Goal: Task Accomplishment & Management: Use online tool/utility

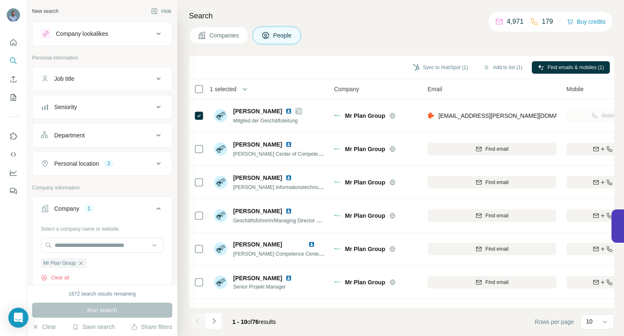
click at [81, 263] on icon "button" at bounding box center [81, 263] width 7 height 7
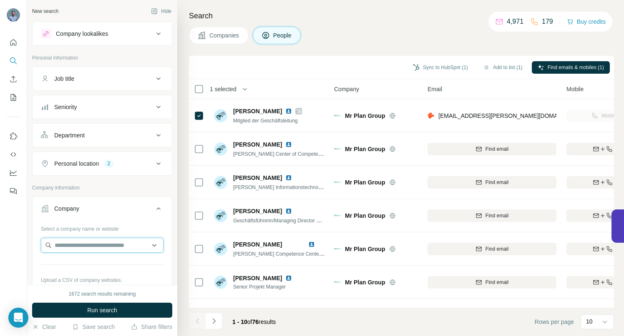
click at [75, 244] on input "text" at bounding box center [102, 245] width 123 height 15
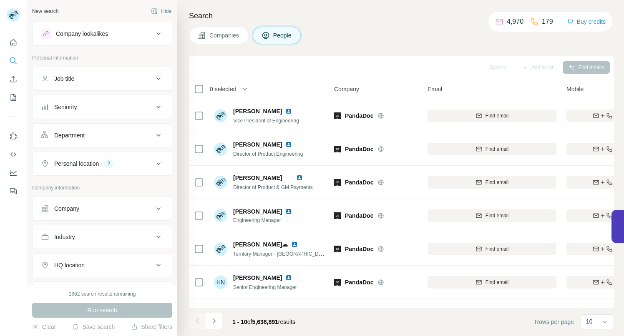
click at [153, 208] on icon at bounding box center [158, 209] width 10 height 10
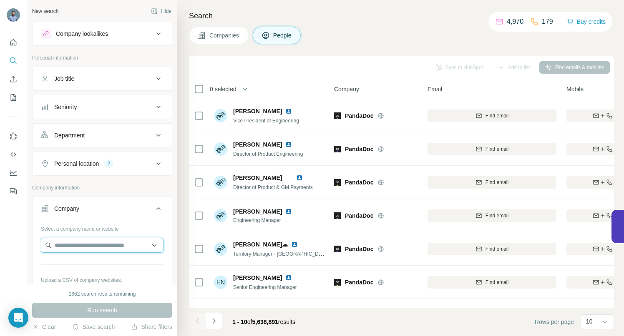
click at [91, 246] on input "text" at bounding box center [102, 245] width 123 height 15
paste input "**********"
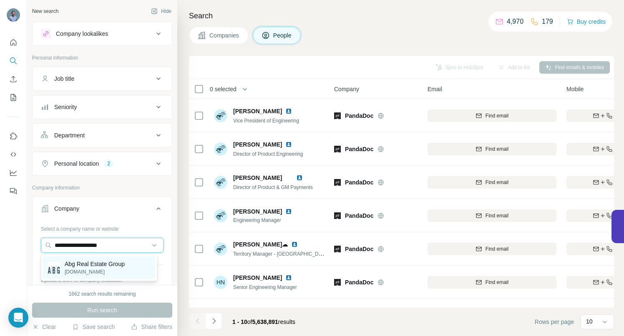
type input "**********"
click at [96, 267] on p "Abg Real Estate Group" at bounding box center [95, 264] width 60 height 8
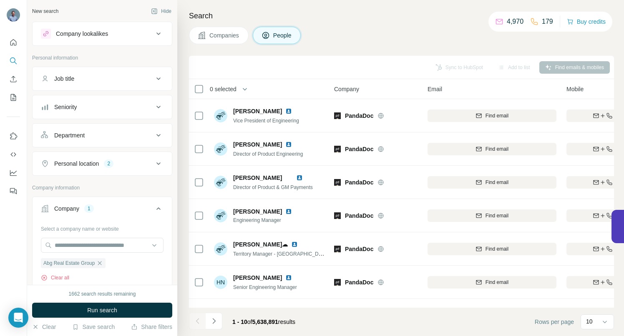
click at [99, 311] on span "Run search" at bounding box center [102, 310] width 30 height 8
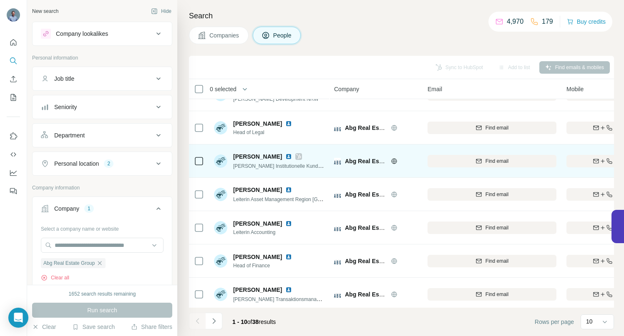
scroll to position [129, 0]
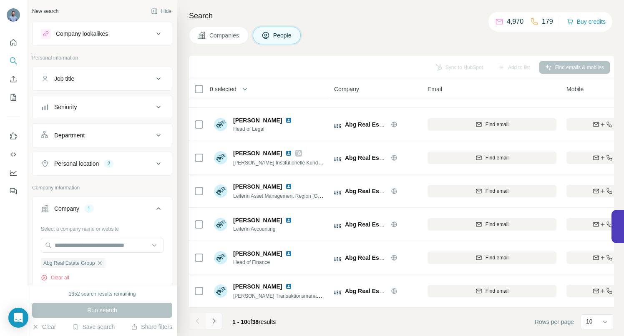
click at [213, 321] on icon "Navigate to next page" at bounding box center [214, 321] width 8 height 8
click at [215, 316] on button "Navigate to next page" at bounding box center [214, 321] width 17 height 17
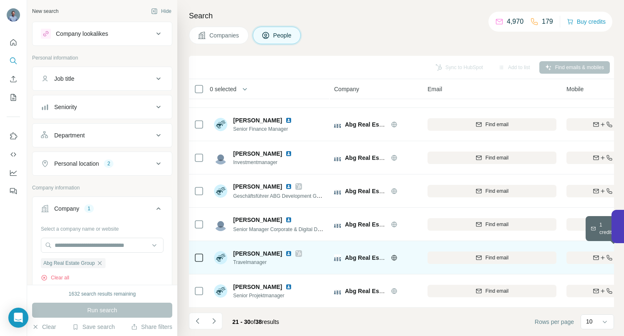
click at [597, 255] on icon "button" at bounding box center [595, 258] width 7 height 7
click at [285, 251] on img at bounding box center [288, 254] width 7 height 7
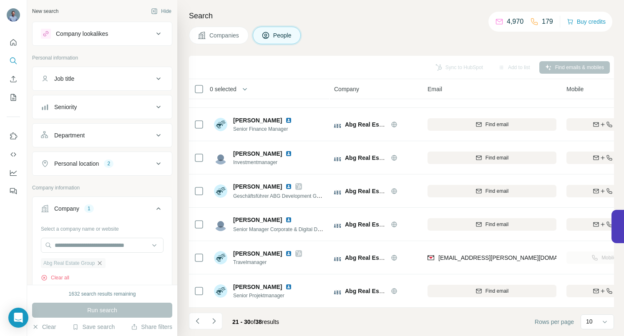
click at [103, 263] on icon "button" at bounding box center [99, 263] width 7 height 7
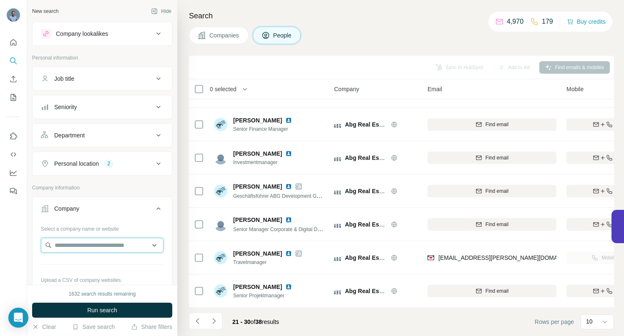
click at [83, 247] on input "text" at bounding box center [102, 245] width 123 height 15
type input "**********"
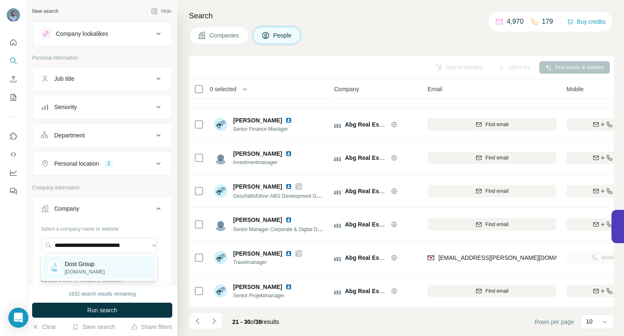
click at [83, 269] on p "dostgroup.de" at bounding box center [85, 272] width 40 height 8
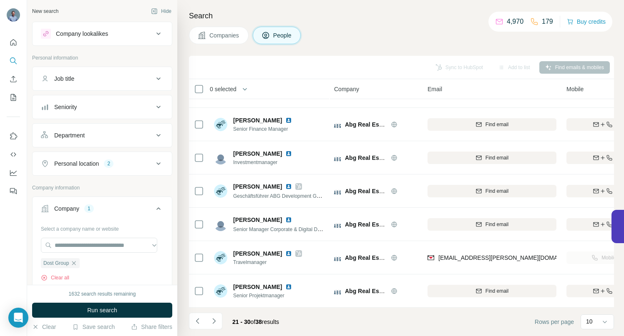
scroll to position [0, 0]
click at [91, 310] on span "Run search" at bounding box center [102, 310] width 30 height 8
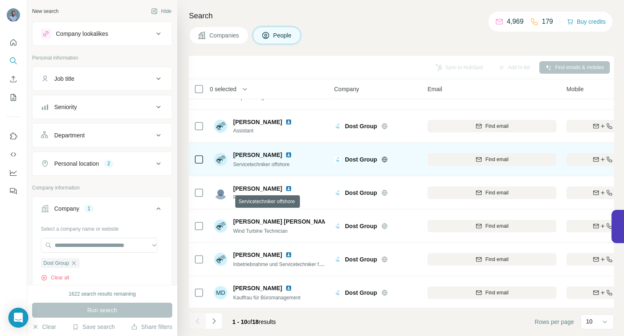
scroll to position [129, 0]
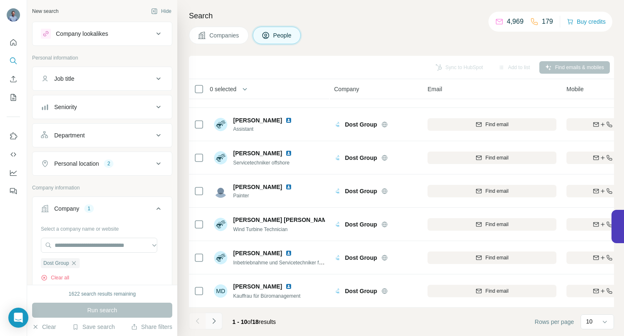
click at [216, 322] on icon "Navigate to next page" at bounding box center [214, 321] width 8 height 8
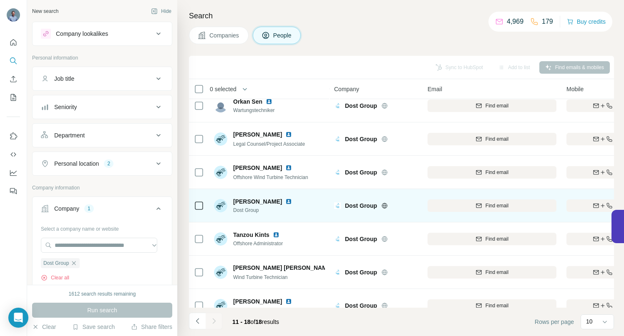
scroll to position [63, 0]
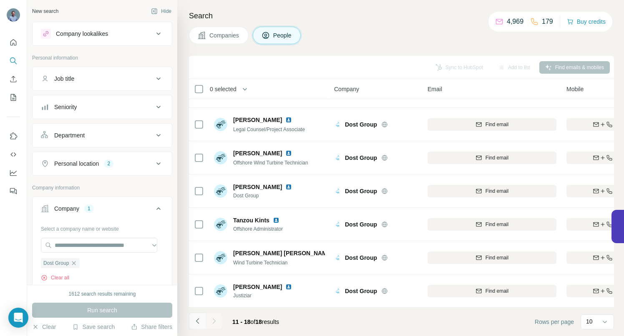
click at [197, 319] on icon "Navigate to previous page" at bounding box center [197, 321] width 8 height 8
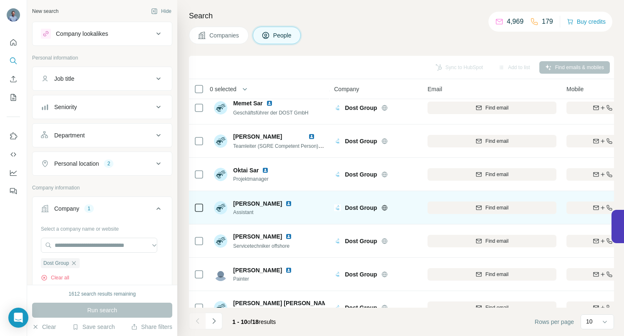
scroll to position [0, 0]
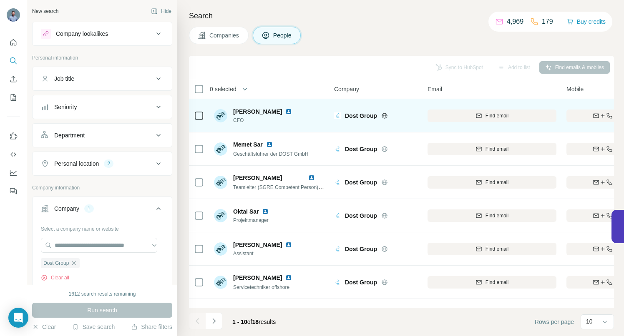
click at [285, 112] on img at bounding box center [288, 111] width 7 height 7
click at [576, 113] on div "Find both" at bounding box center [614, 116] width 97 height 8
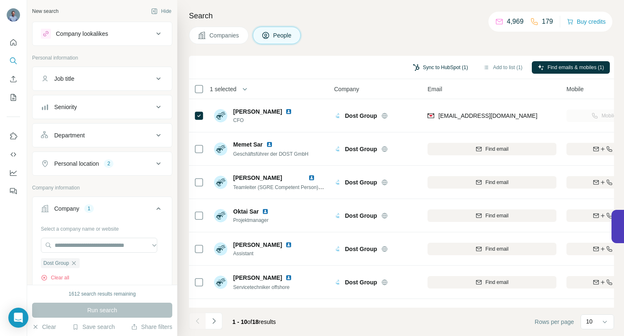
click at [439, 65] on button "Sync to HubSpot (1)" at bounding box center [440, 67] width 67 height 13
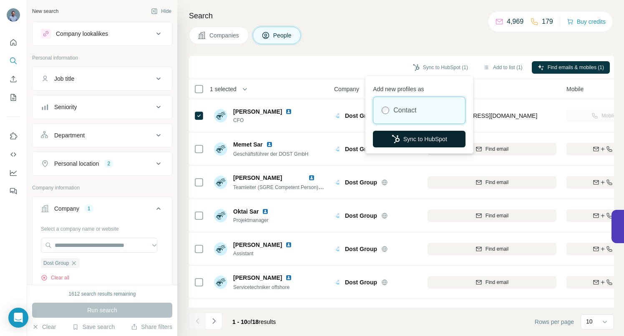
click at [409, 139] on button "Sync to HubSpot" at bounding box center [419, 139] width 93 height 17
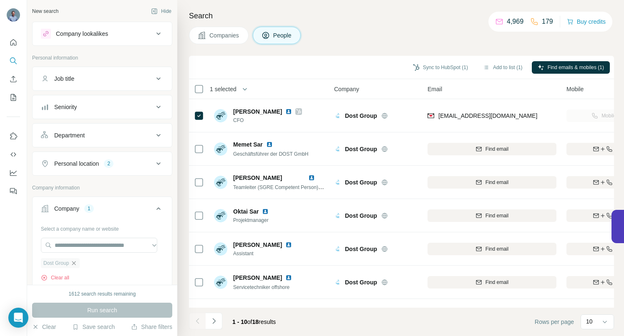
click at [75, 265] on icon "button" at bounding box center [73, 263] width 7 height 7
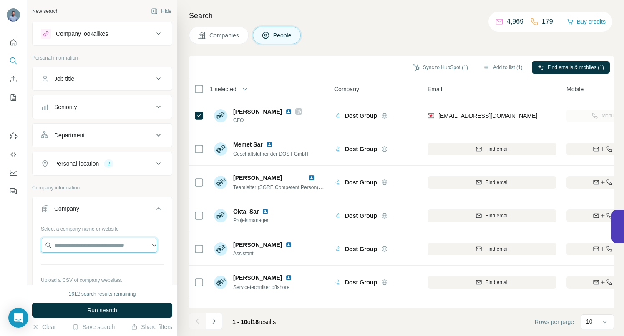
click at [74, 248] on input "text" at bounding box center [99, 245] width 116 height 15
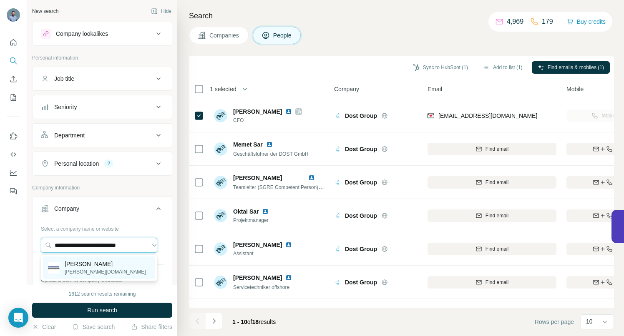
type input "**********"
click at [85, 263] on p "Schubert" at bounding box center [105, 264] width 81 height 8
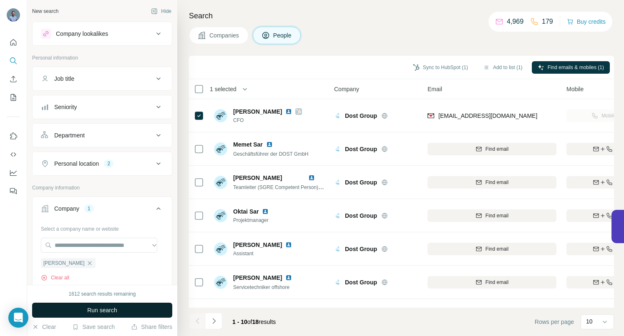
click at [88, 309] on span "Run search" at bounding box center [102, 310] width 30 height 8
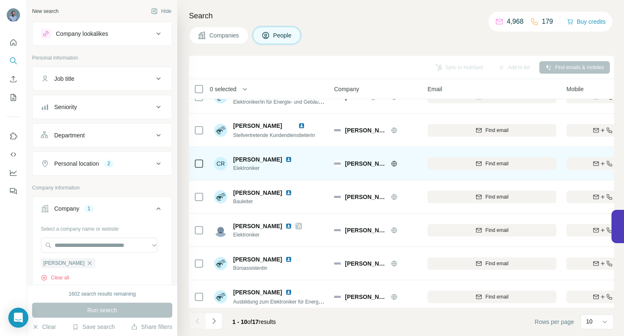
scroll to position [129, 0]
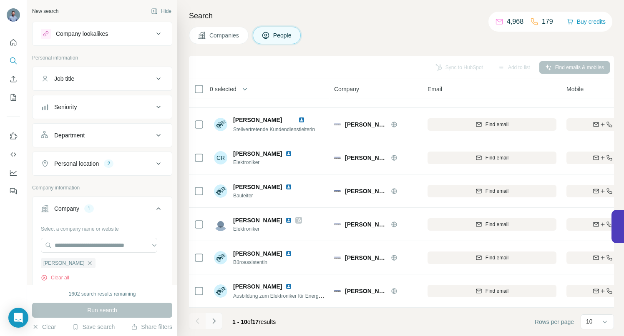
click at [217, 322] on icon "Navigate to next page" at bounding box center [214, 321] width 8 height 8
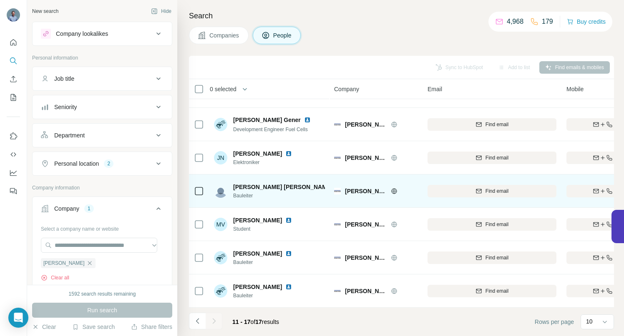
scroll to position [29, 0]
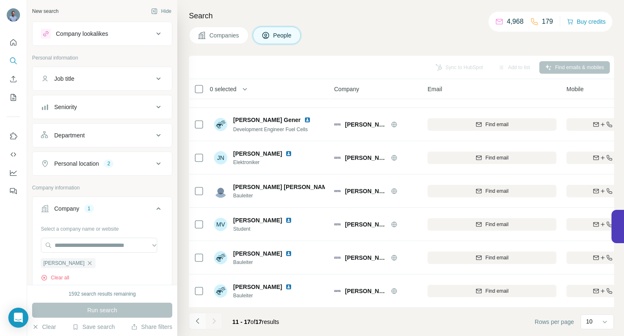
click at [195, 321] on icon "Navigate to previous page" at bounding box center [197, 321] width 8 height 8
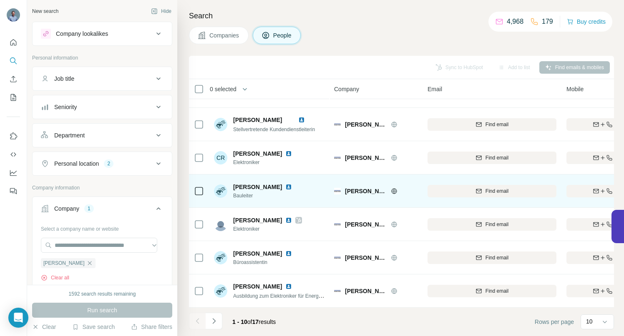
scroll to position [129, 0]
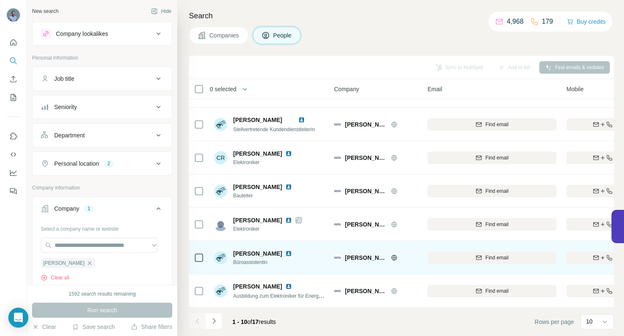
click at [292, 251] on img at bounding box center [288, 254] width 7 height 7
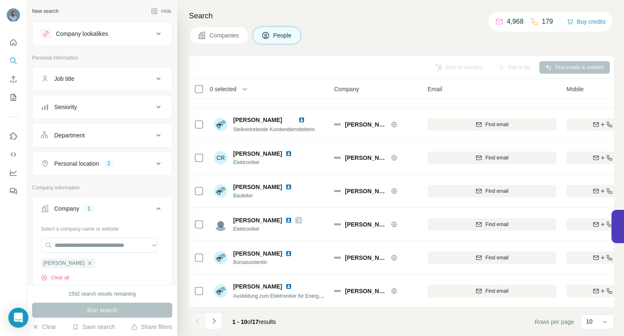
click at [225, 30] on button "Companies" at bounding box center [219, 36] width 60 height 18
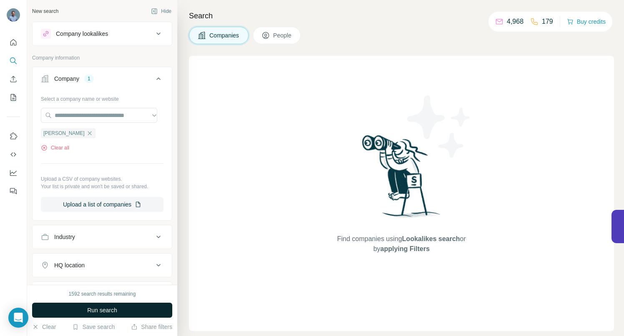
click at [60, 311] on button "Run search" at bounding box center [102, 310] width 140 height 15
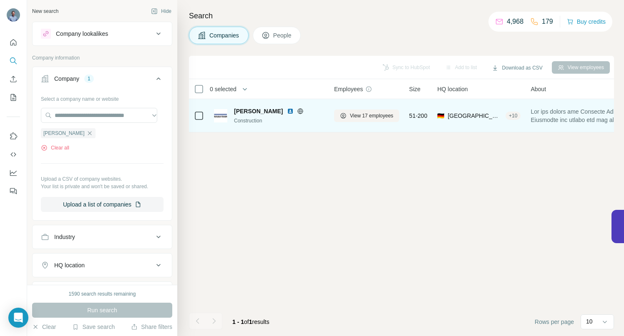
click at [248, 115] on span "Schubert" at bounding box center [258, 111] width 49 height 8
click at [249, 110] on span "Schubert" at bounding box center [258, 111] width 49 height 8
click at [297, 110] on icon at bounding box center [300, 111] width 7 height 7
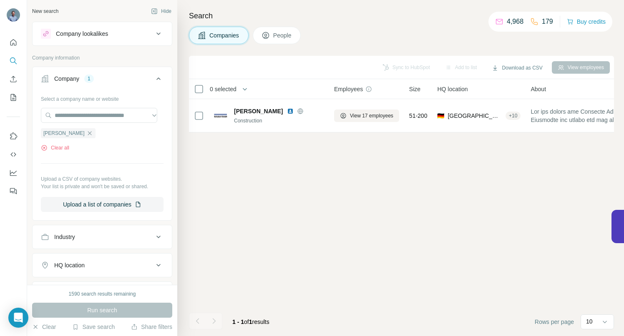
click at [275, 32] on button "People" at bounding box center [277, 36] width 48 height 18
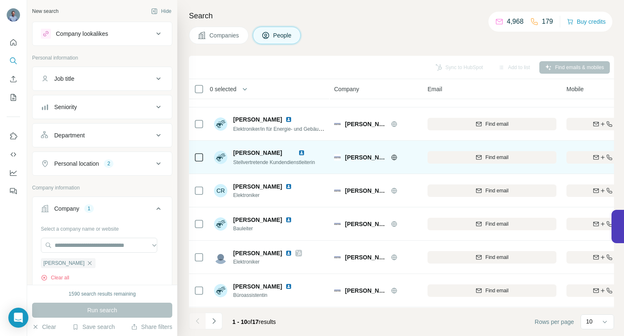
scroll to position [102, 0]
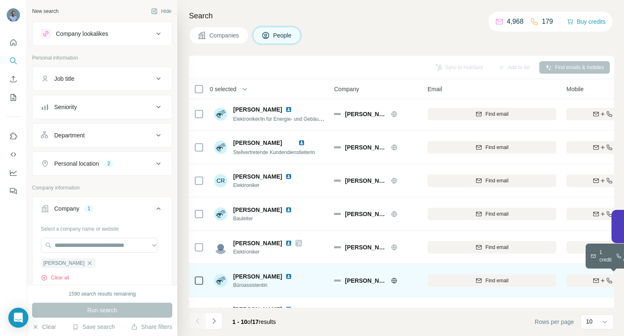
click at [586, 277] on div "Find both" at bounding box center [614, 281] width 97 height 8
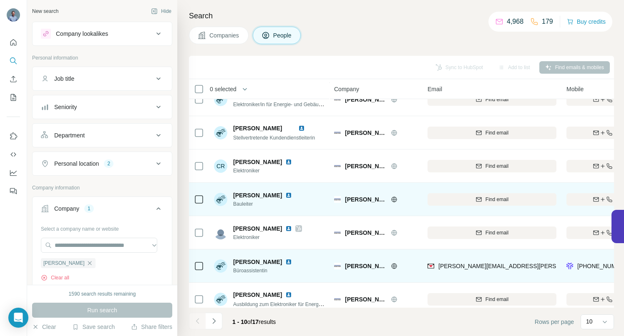
scroll to position [129, 0]
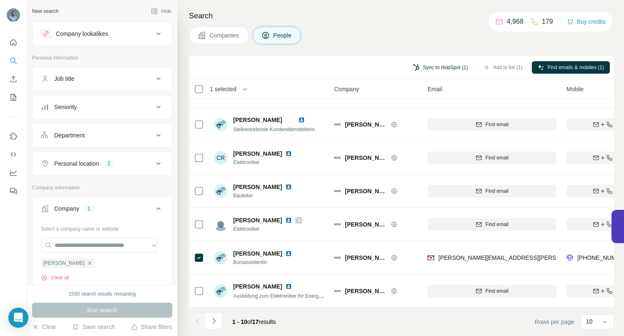
click at [443, 67] on button "Sync to HubSpot (1)" at bounding box center [440, 67] width 67 height 13
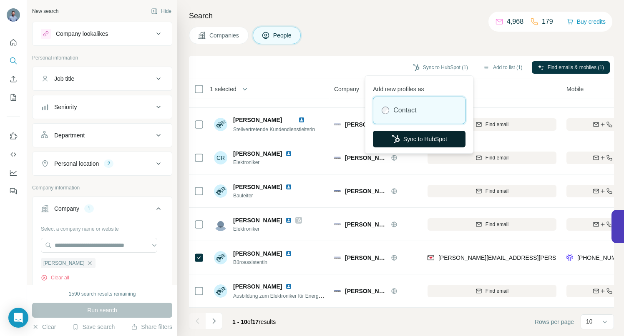
click at [418, 140] on button "Sync to HubSpot" at bounding box center [419, 139] width 93 height 17
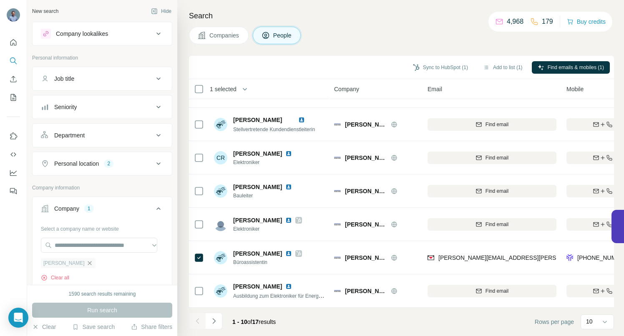
click at [86, 264] on icon "button" at bounding box center [89, 263] width 7 height 7
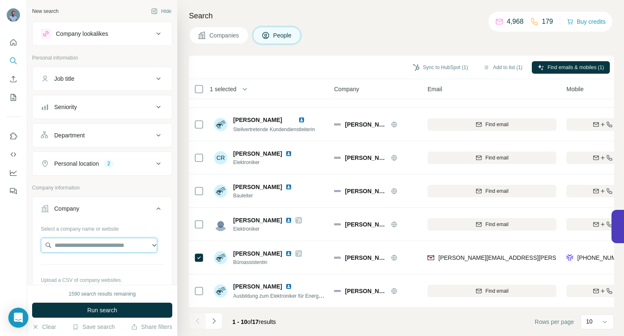
click at [65, 246] on input "text" at bounding box center [99, 245] width 116 height 15
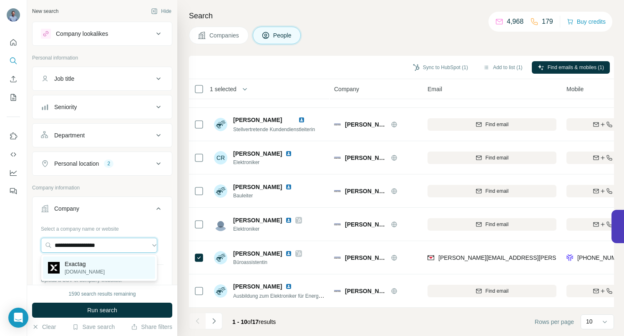
type input "**********"
click at [79, 263] on p "Exactag" at bounding box center [85, 264] width 40 height 8
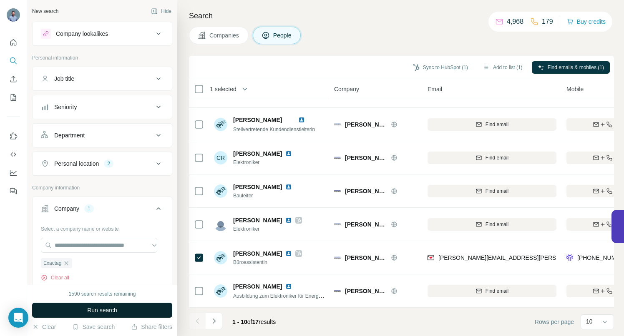
click at [133, 313] on button "Run search" at bounding box center [102, 310] width 140 height 15
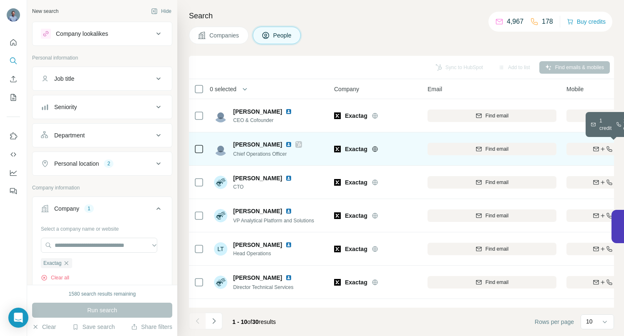
drag, startPoint x: 588, startPoint y: 151, endPoint x: 459, endPoint y: 144, distance: 129.0
click at [588, 151] on div "Find both" at bounding box center [614, 149] width 97 height 8
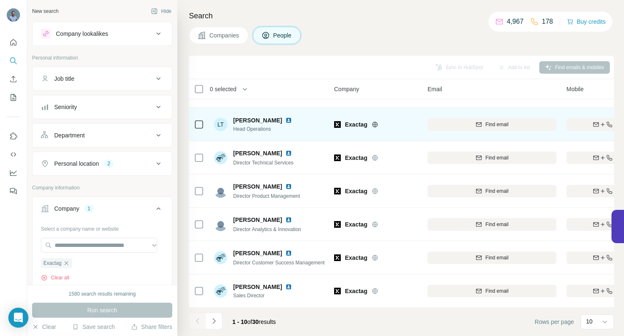
scroll to position [129, 0]
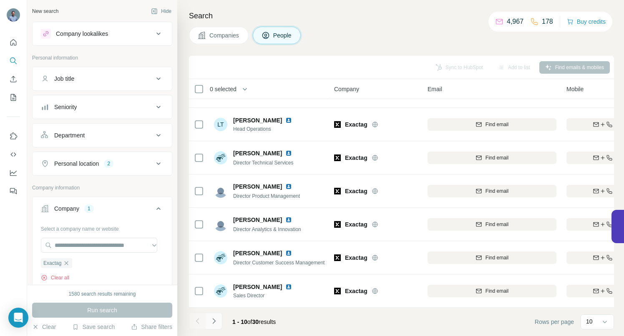
click at [215, 321] on icon "Navigate to next page" at bounding box center [214, 321] width 8 height 8
click at [214, 323] on icon "Navigate to next page" at bounding box center [213, 320] width 3 height 5
click at [211, 320] on icon "Navigate to next page" at bounding box center [214, 321] width 8 height 8
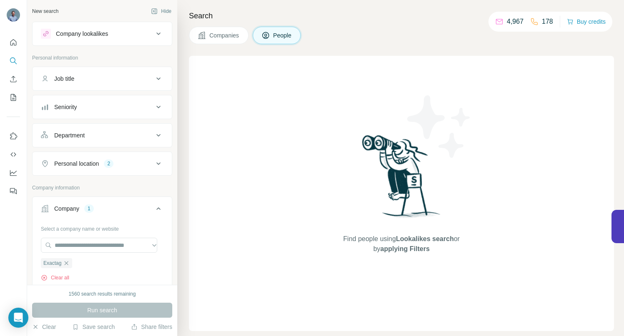
click at [276, 39] on span "People" at bounding box center [282, 35] width 19 height 8
click at [235, 37] on span "Companies" at bounding box center [224, 35] width 30 height 8
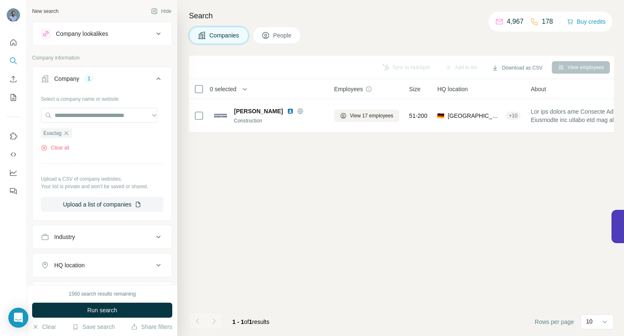
click at [276, 33] on span "People" at bounding box center [282, 35] width 19 height 8
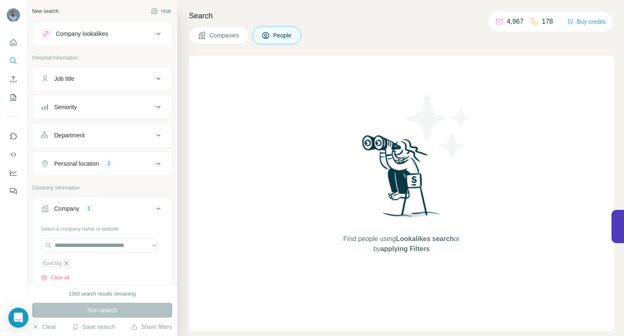
click at [68, 264] on icon "button" at bounding box center [66, 263] width 7 height 7
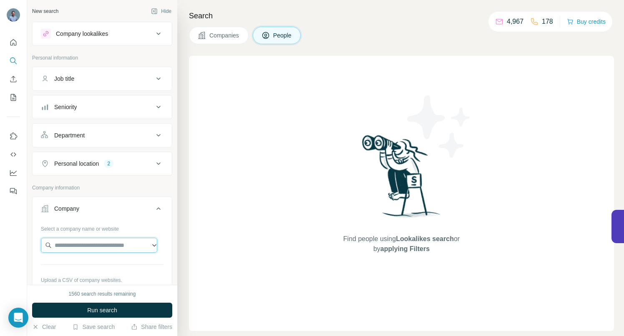
click at [68, 246] on input "text" at bounding box center [99, 245] width 116 height 15
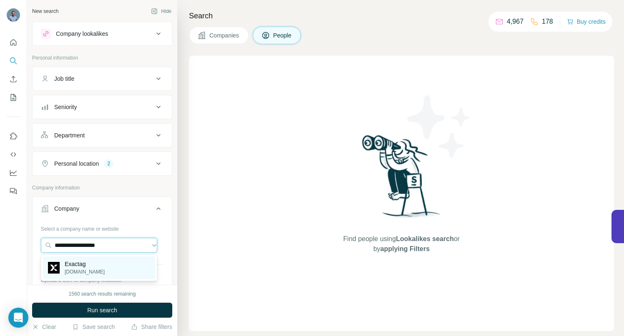
type input "**********"
click at [77, 266] on p "Exactag" at bounding box center [85, 264] width 40 height 8
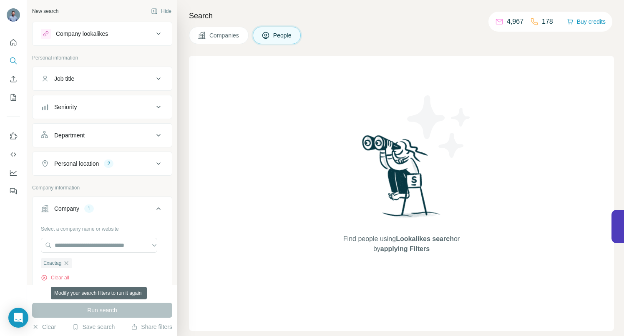
click at [94, 312] on div "Run search" at bounding box center [102, 310] width 140 height 15
click at [73, 308] on div "Run search" at bounding box center [102, 310] width 140 height 15
click at [54, 263] on span "Exactag" at bounding box center [52, 264] width 18 height 8
click at [70, 310] on div "Run search" at bounding box center [102, 310] width 140 height 15
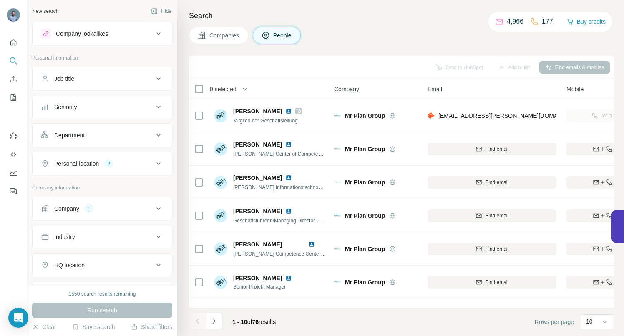
click at [153, 207] on icon at bounding box center [158, 209] width 10 height 10
click at [84, 262] on icon "button" at bounding box center [81, 263] width 7 height 7
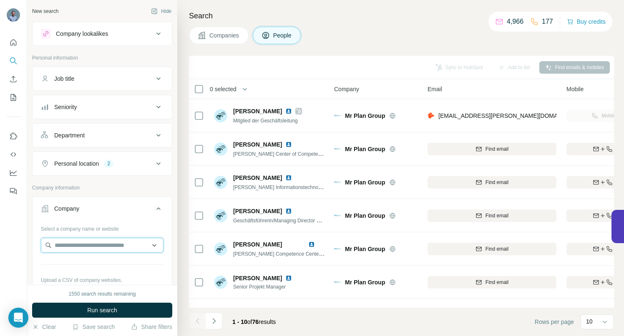
click at [78, 247] on input "text" at bounding box center [102, 245] width 123 height 15
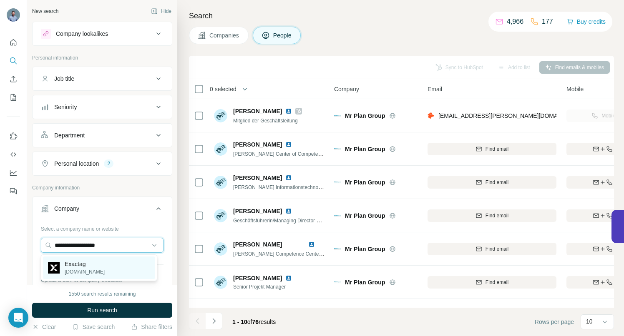
type input "**********"
click at [80, 267] on p "Exactag" at bounding box center [85, 264] width 40 height 8
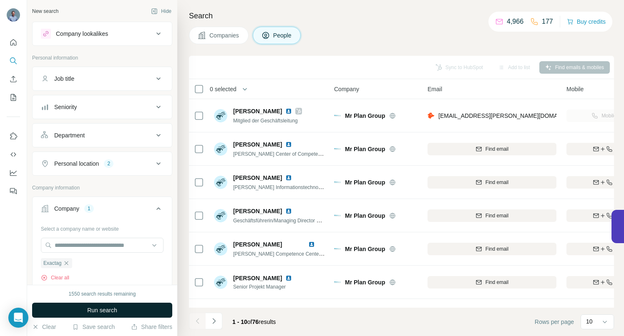
click at [89, 311] on span "Run search" at bounding box center [102, 310] width 30 height 8
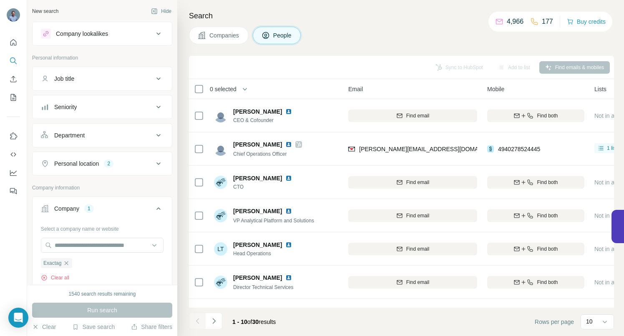
scroll to position [0, 83]
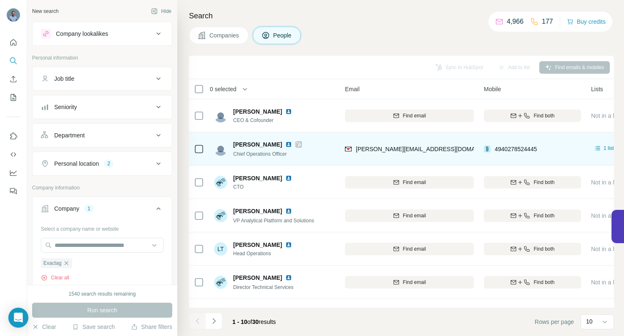
click at [285, 144] on img at bounding box center [288, 144] width 7 height 7
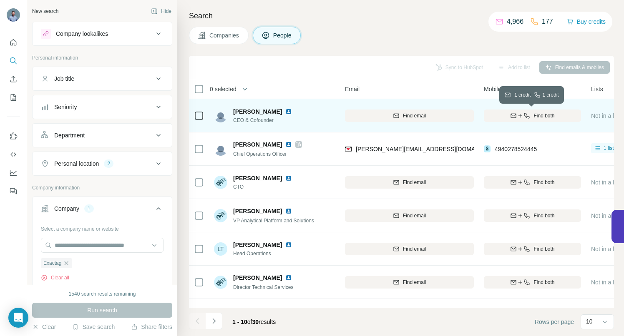
click at [511, 117] on icon "button" at bounding box center [513, 116] width 7 height 7
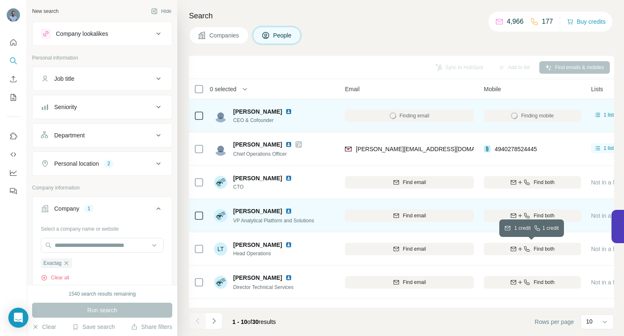
drag, startPoint x: 536, startPoint y: 249, endPoint x: 487, endPoint y: 231, distance: 51.7
click at [536, 249] on span "Find both" at bounding box center [543, 250] width 21 height 8
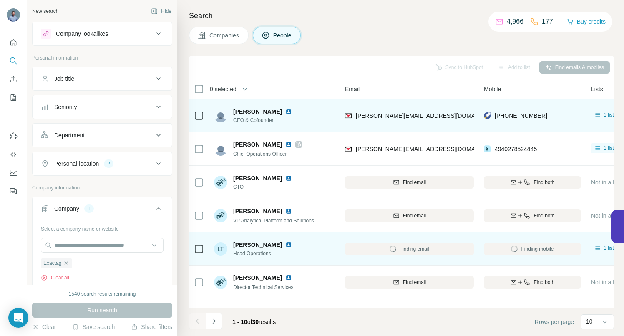
scroll to position [129, 83]
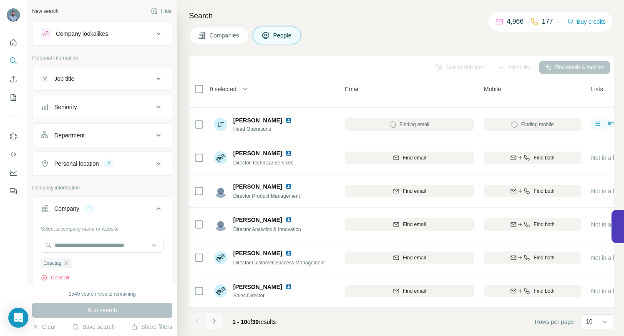
click at [211, 320] on icon "Navigate to next page" at bounding box center [214, 321] width 8 height 8
click at [197, 321] on icon "Navigate to previous page" at bounding box center [197, 321] width 8 height 8
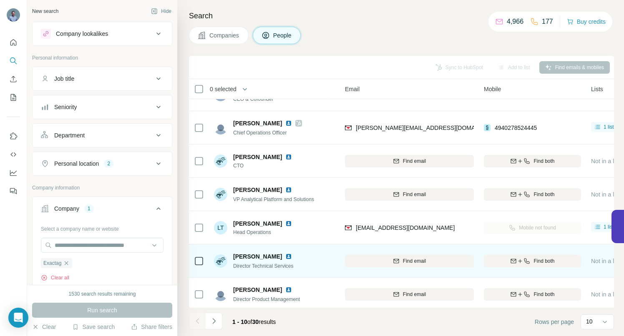
scroll to position [0, 83]
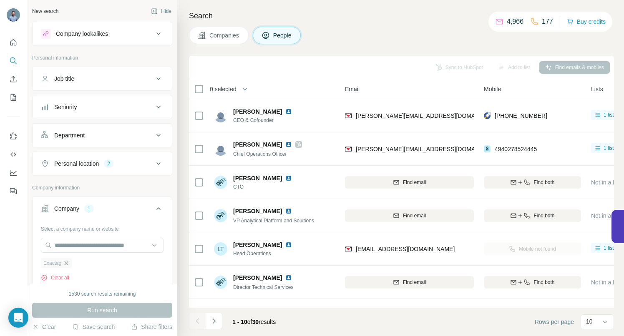
click at [67, 262] on icon "button" at bounding box center [66, 263] width 7 height 7
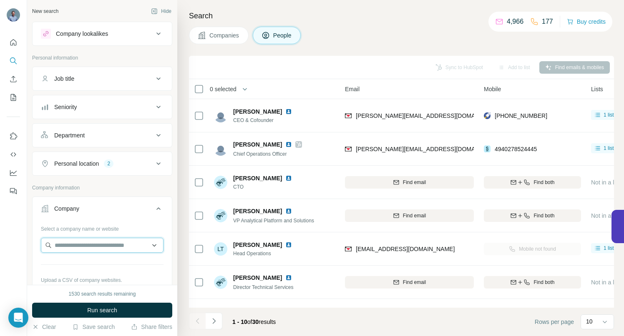
click at [66, 248] on input "text" at bounding box center [102, 245] width 123 height 15
type input "**********"
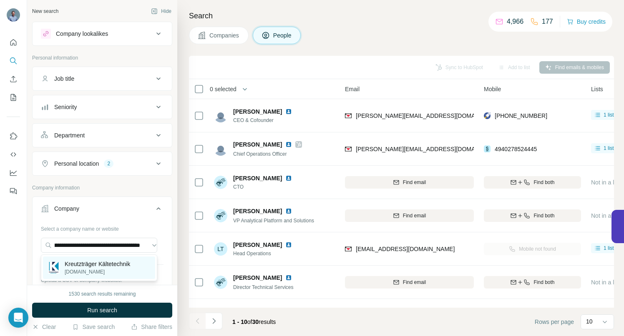
click at [83, 261] on p "Kreutzträger Kältetechnik" at bounding box center [97, 264] width 65 height 8
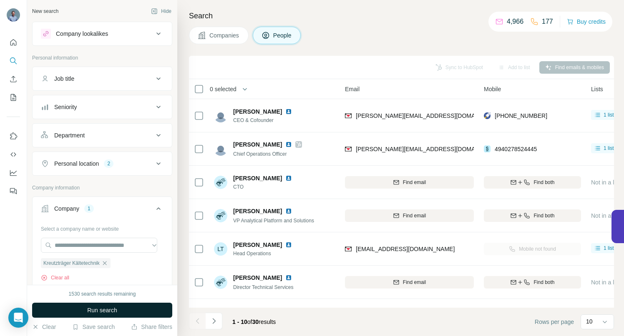
click at [92, 313] on span "Run search" at bounding box center [102, 310] width 30 height 8
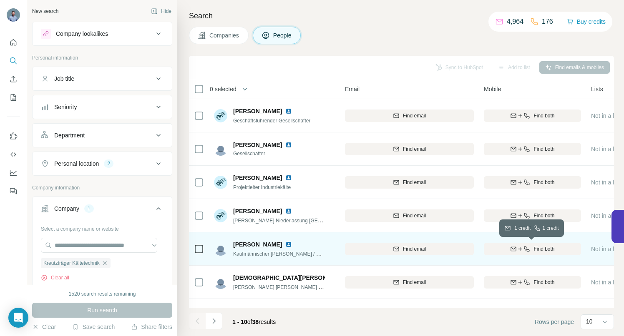
click at [521, 247] on icon "button" at bounding box center [520, 249] width 7 height 7
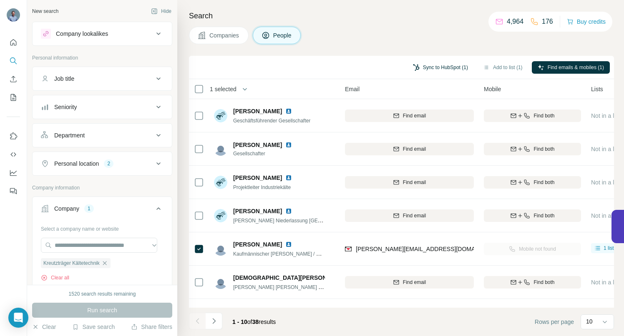
click at [432, 68] on button "Sync to HubSpot (1)" at bounding box center [440, 67] width 67 height 13
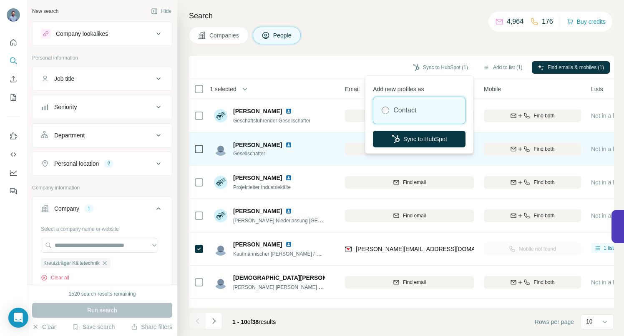
click at [416, 138] on button "Sync to HubSpot" at bounding box center [419, 139] width 93 height 17
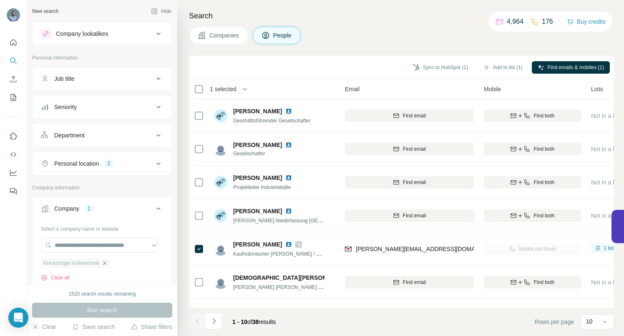
click at [108, 263] on icon "button" at bounding box center [104, 263] width 7 height 7
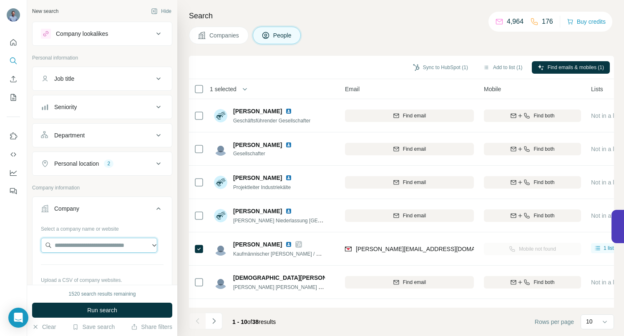
click at [76, 246] on input "text" at bounding box center [99, 245] width 116 height 15
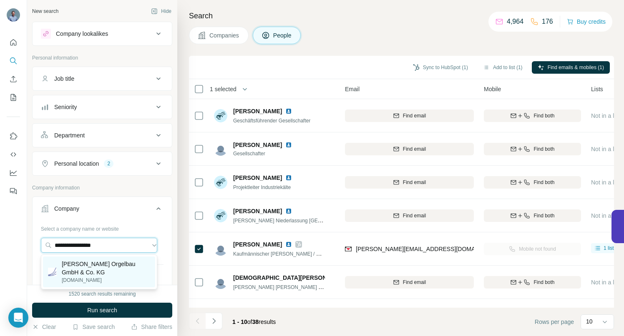
type input "**********"
click at [85, 264] on p "Johannes Klais Orgelbau GmbH & Co. KG" at bounding box center [106, 268] width 88 height 17
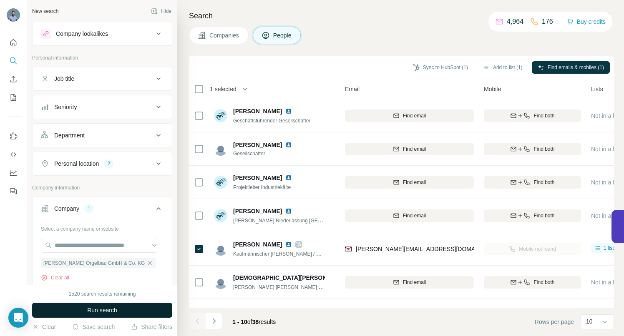
click at [92, 313] on span "Run search" at bounding box center [102, 310] width 30 height 8
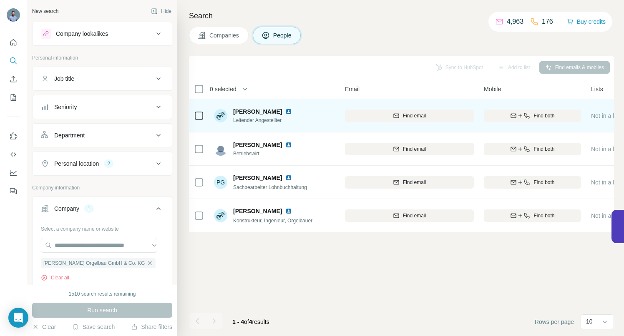
click at [292, 113] on img at bounding box center [288, 111] width 7 height 7
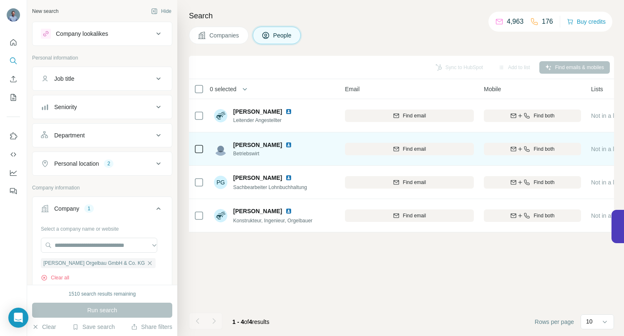
click at [285, 145] on img at bounding box center [288, 145] width 7 height 7
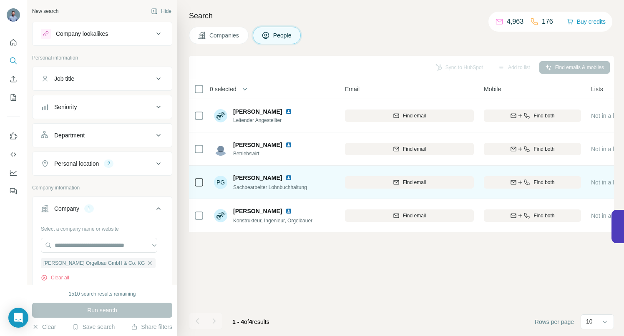
click at [285, 177] on img at bounding box center [288, 178] width 7 height 7
click at [525, 182] on icon "button" at bounding box center [526, 182] width 7 height 7
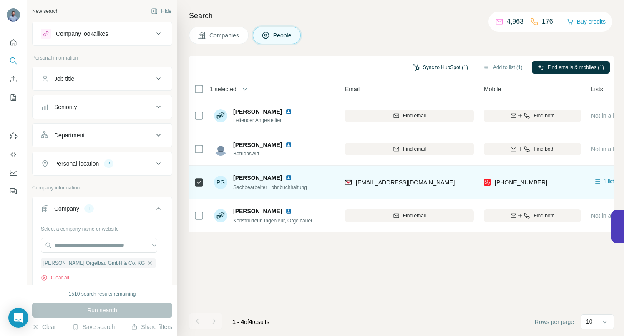
click at [423, 66] on button "Sync to HubSpot (1)" at bounding box center [440, 67] width 67 height 13
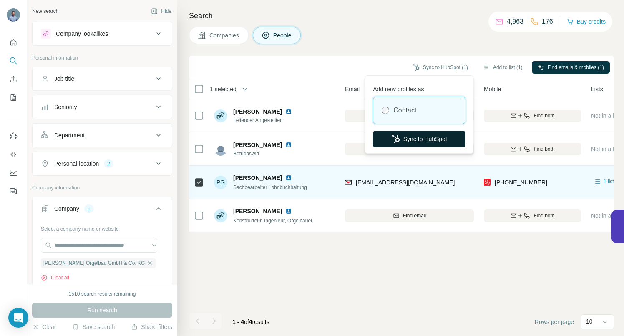
click at [418, 140] on button "Sync to HubSpot" at bounding box center [419, 139] width 93 height 17
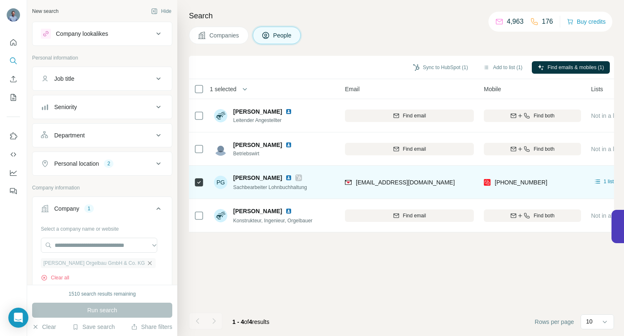
click at [148, 263] on icon "button" at bounding box center [150, 263] width 4 height 4
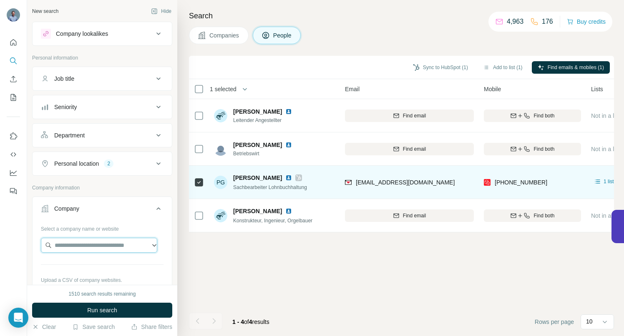
click at [104, 248] on input "text" at bounding box center [99, 245] width 116 height 15
type input "**********"
